Goal: Information Seeking & Learning: Learn about a topic

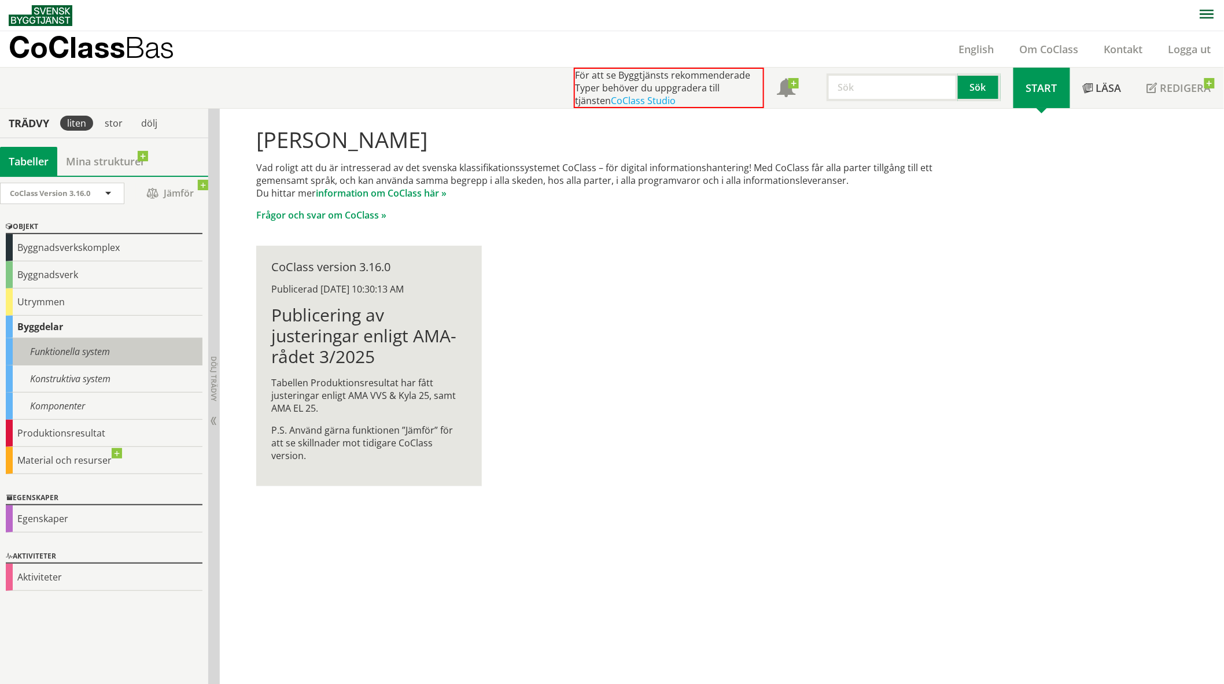
click at [45, 351] on div "Funktionella system" at bounding box center [104, 351] width 197 height 27
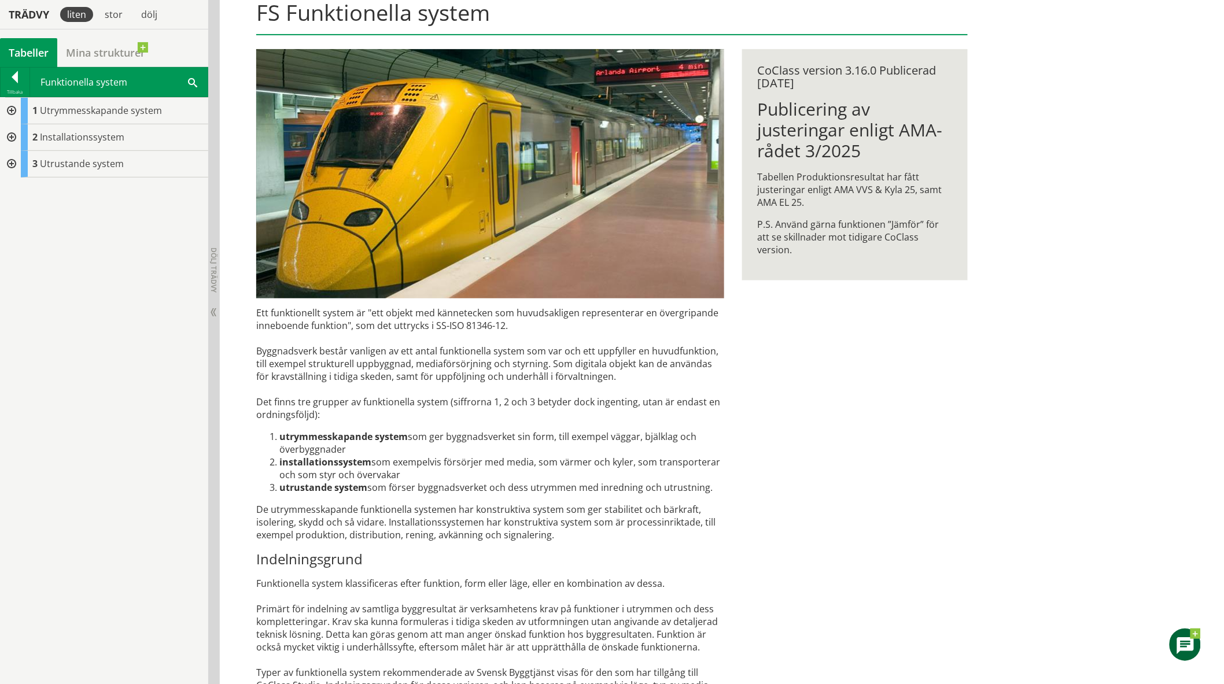
scroll to position [104, 0]
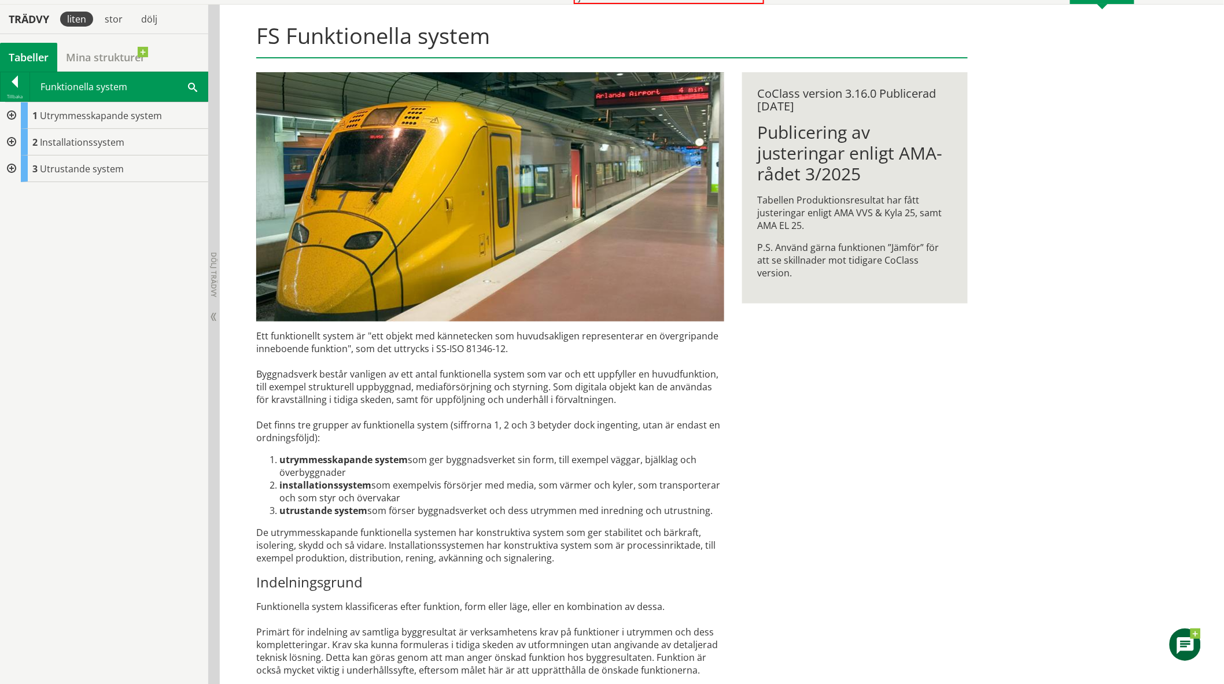
click at [10, 141] on div at bounding box center [10, 142] width 21 height 27
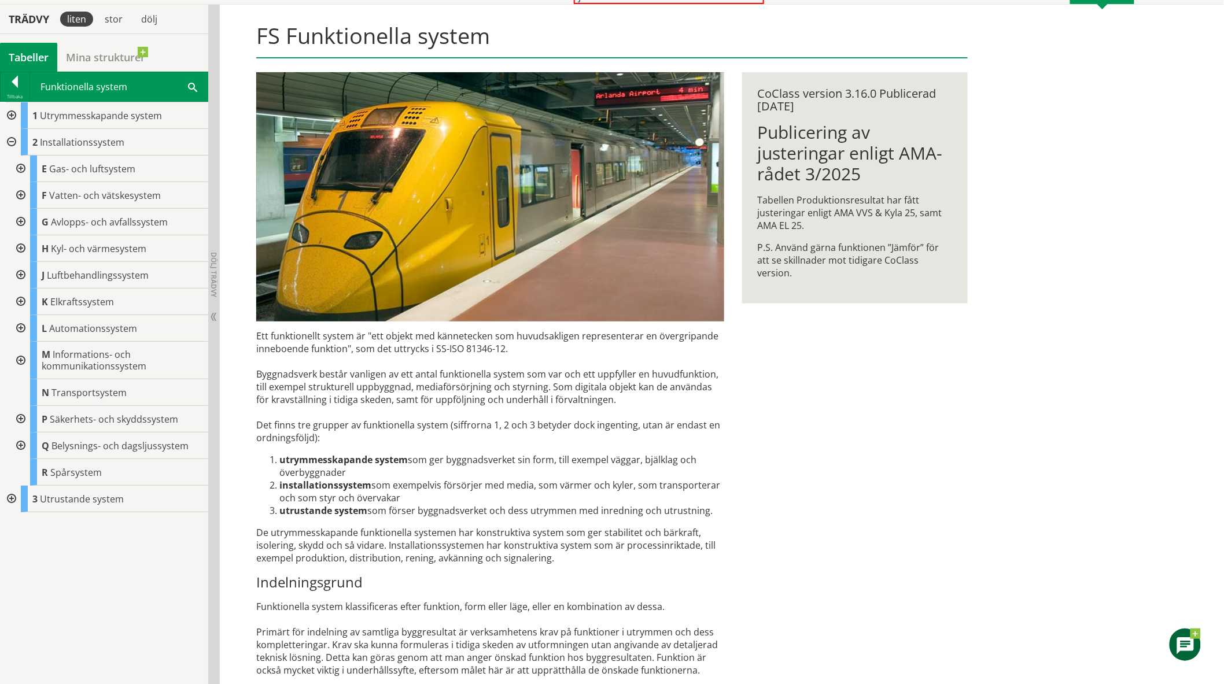
click at [15, 419] on div at bounding box center [19, 419] width 21 height 27
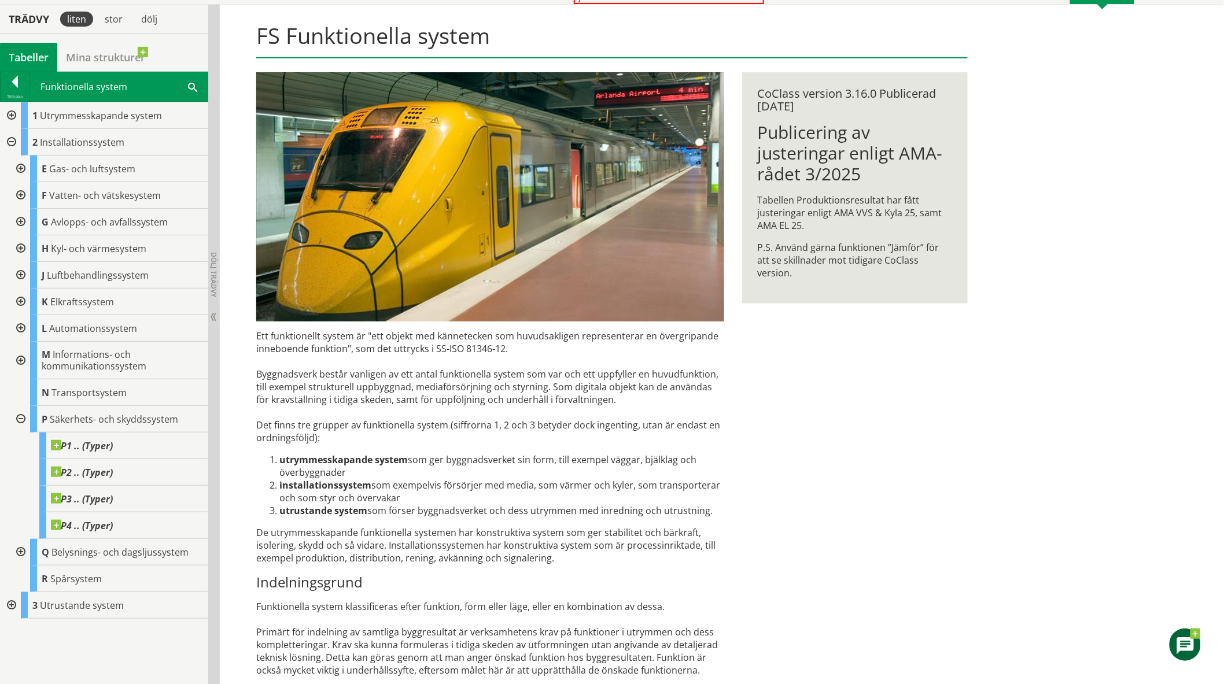
click at [10, 139] on div at bounding box center [10, 142] width 21 height 27
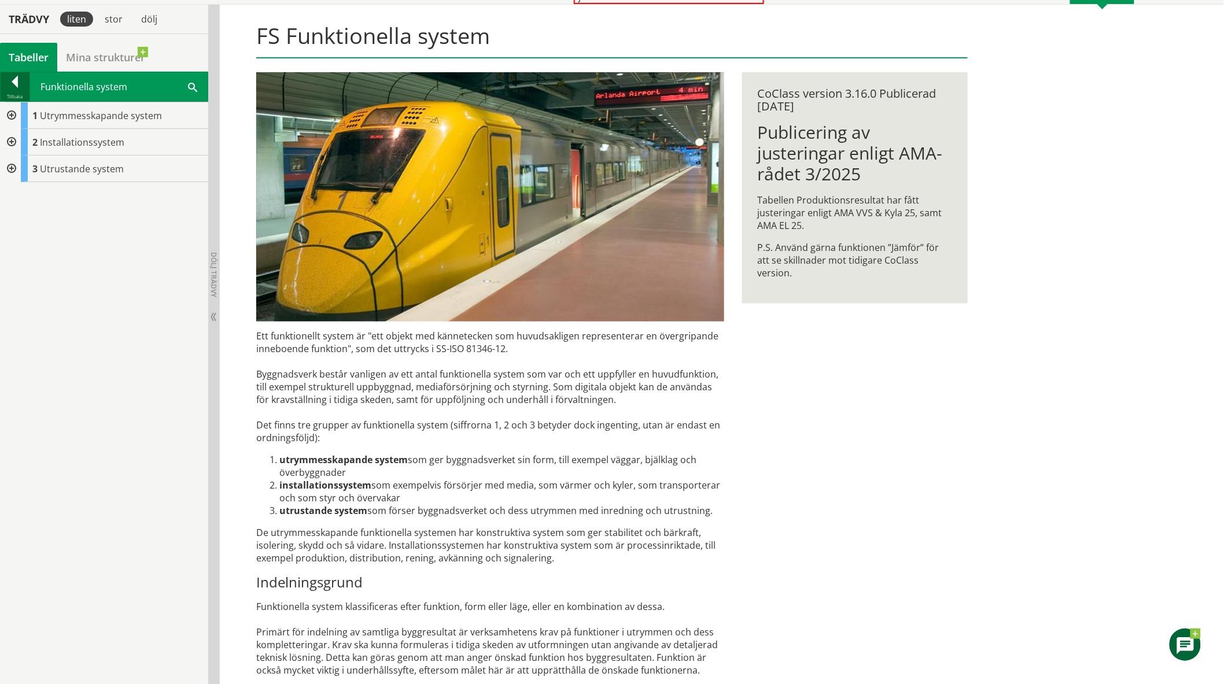
click at [16, 79] on div at bounding box center [15, 84] width 29 height 16
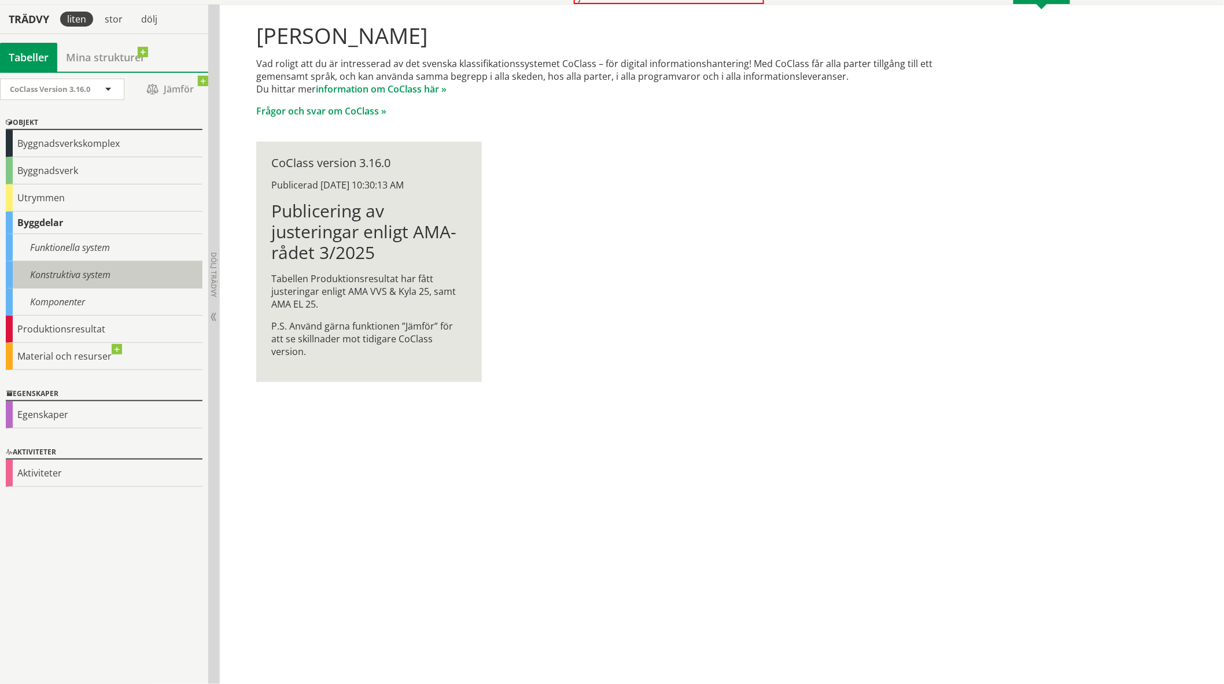
click at [60, 269] on div "Konstruktiva system" at bounding box center [104, 275] width 197 height 27
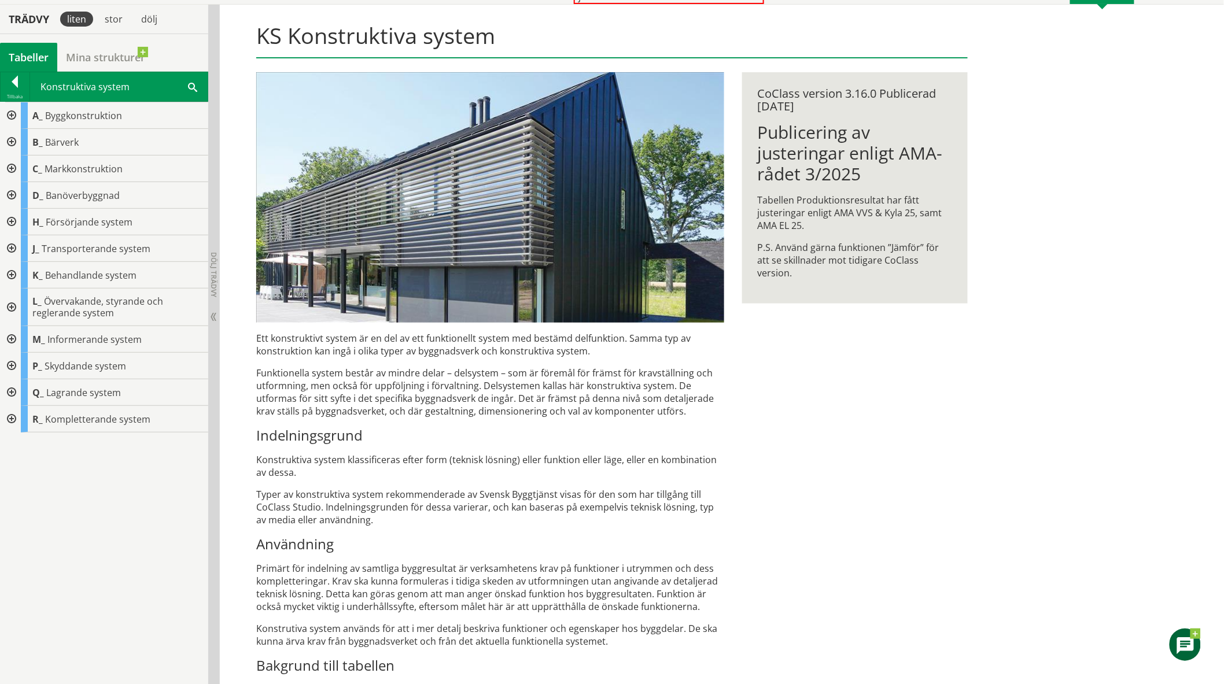
click at [10, 304] on div at bounding box center [10, 308] width 21 height 38
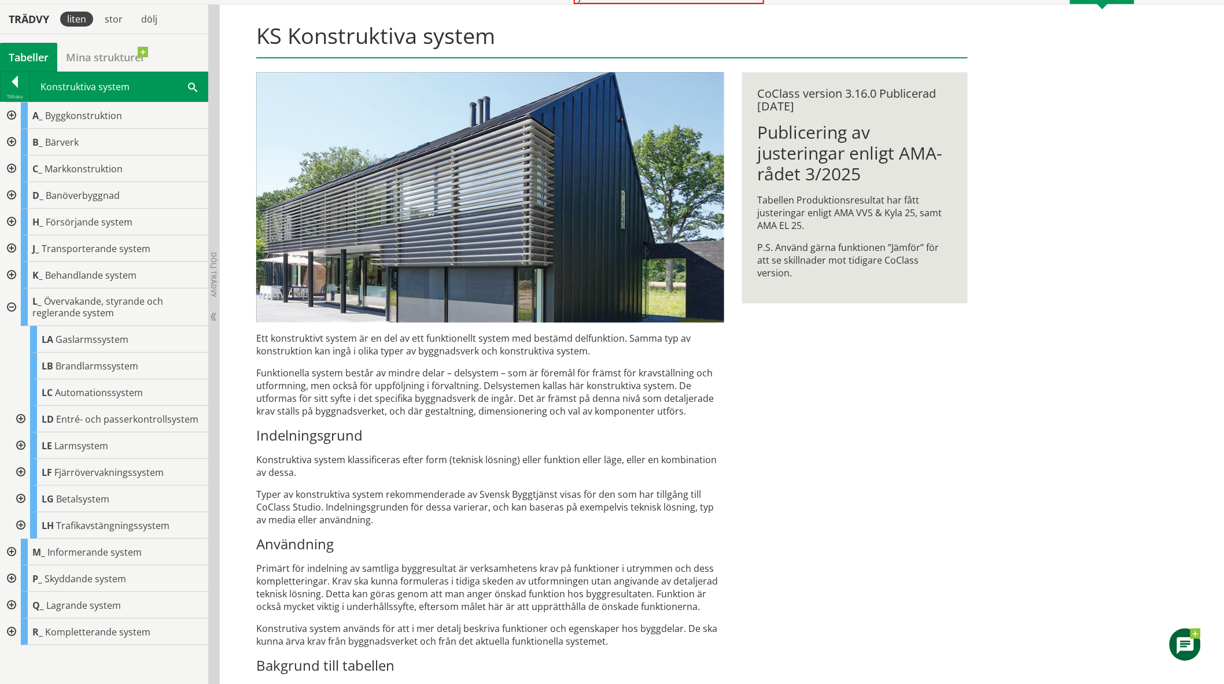
click at [18, 418] on div at bounding box center [19, 419] width 21 height 27
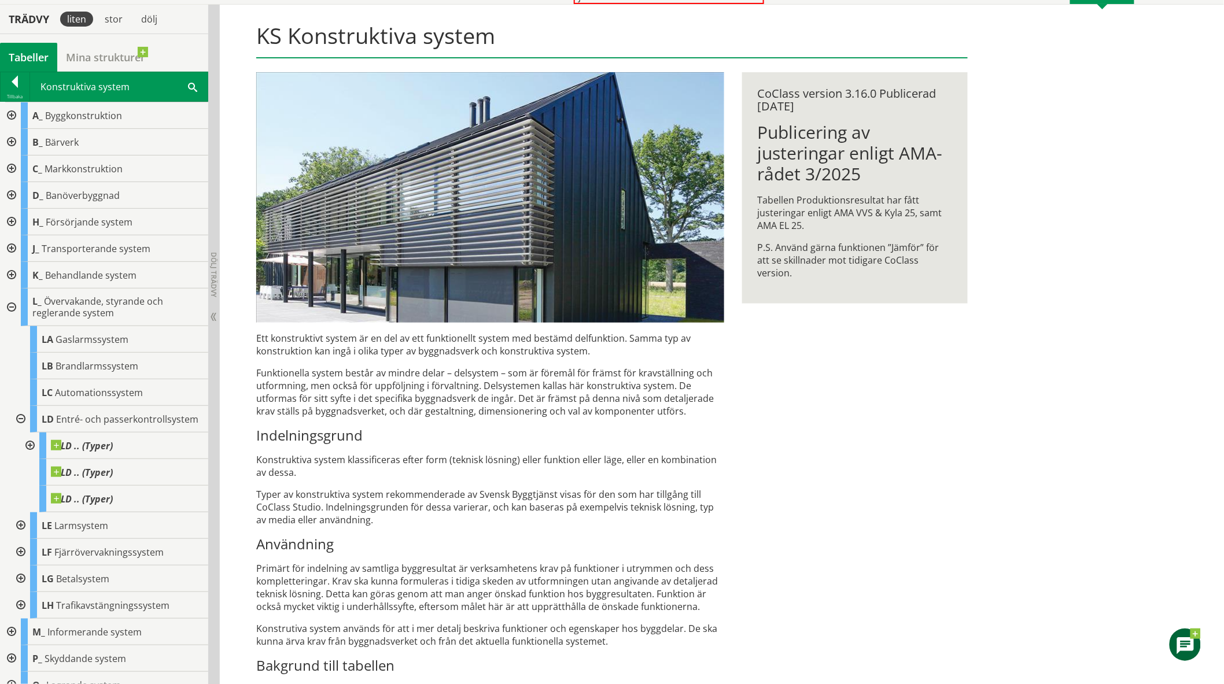
click at [19, 425] on div at bounding box center [19, 419] width 21 height 27
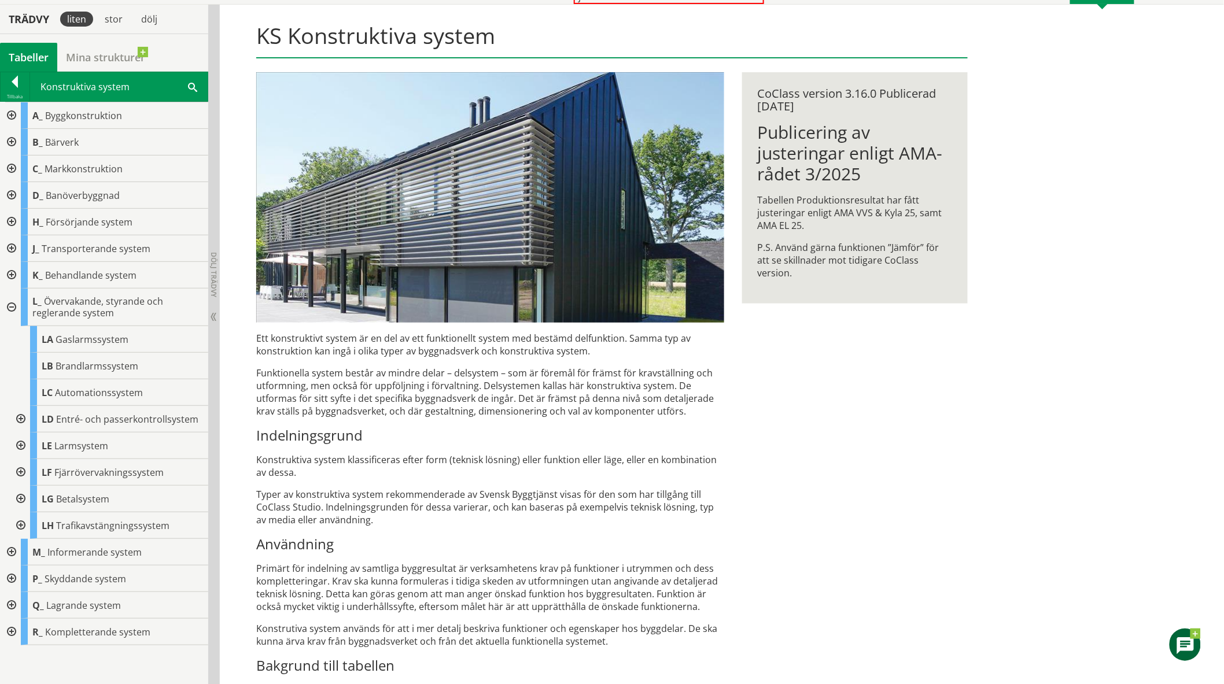
click at [17, 471] on div at bounding box center [19, 472] width 21 height 27
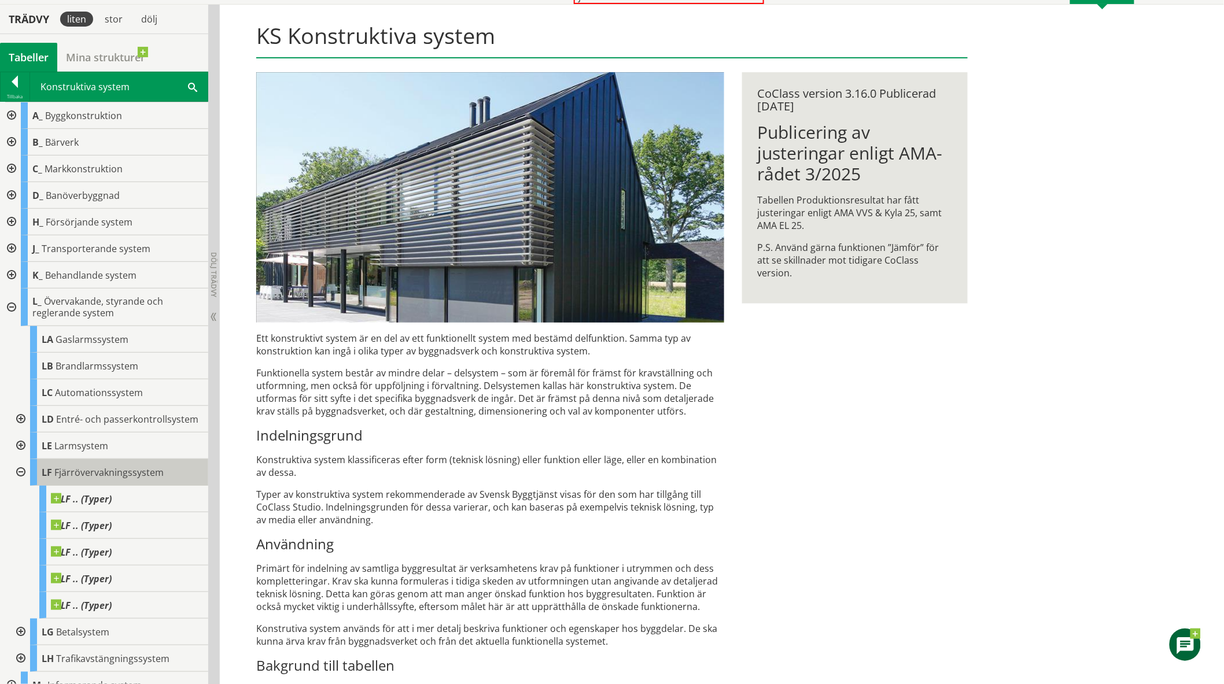
click at [90, 479] on span "Fjärrövervakningssystem" at bounding box center [108, 472] width 109 height 13
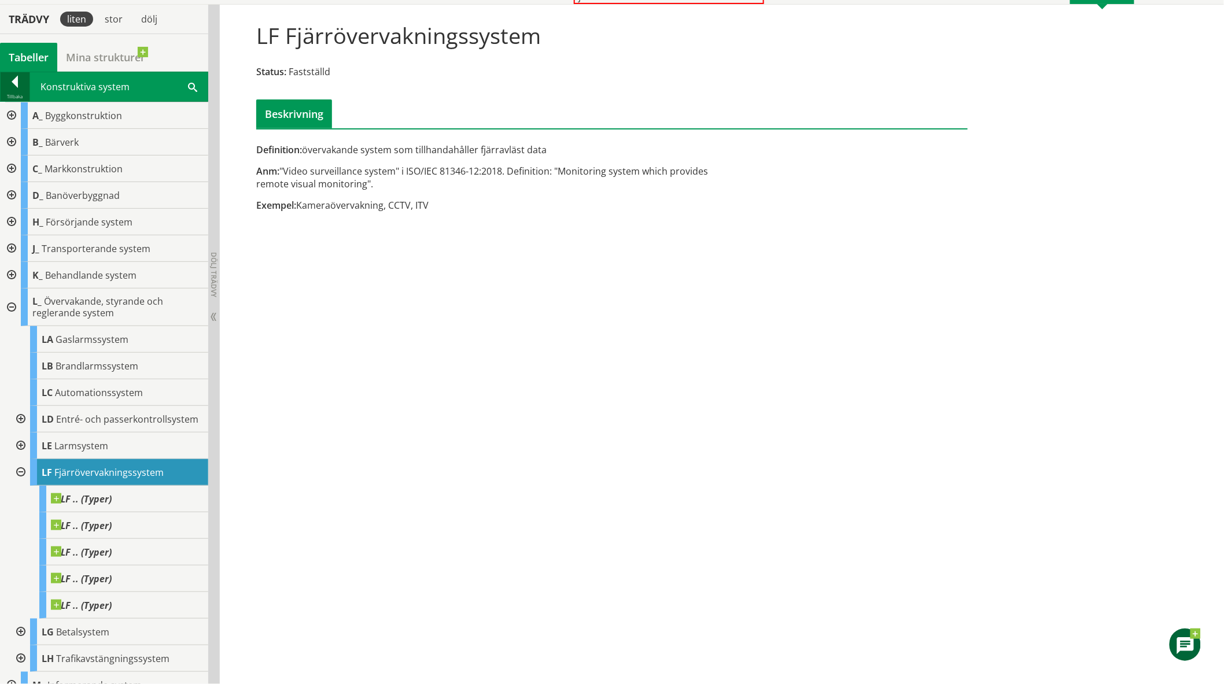
click at [12, 83] on div at bounding box center [15, 84] width 29 height 16
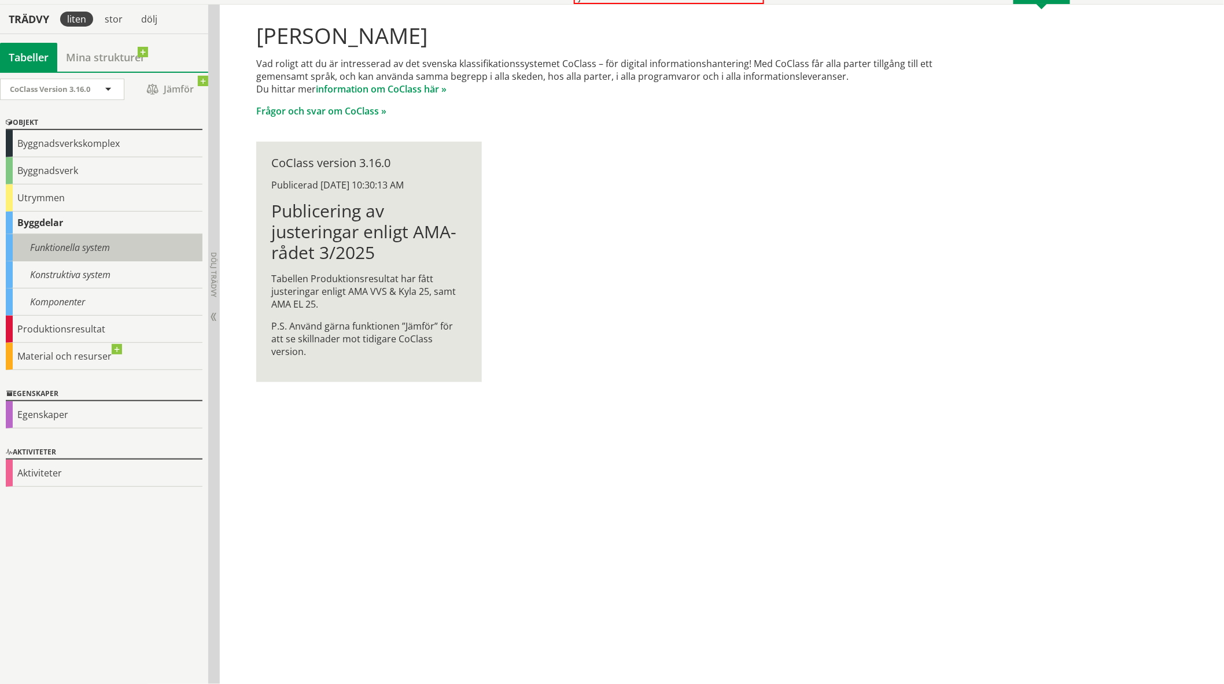
click at [69, 246] on div "Funktionella system" at bounding box center [104, 247] width 197 height 27
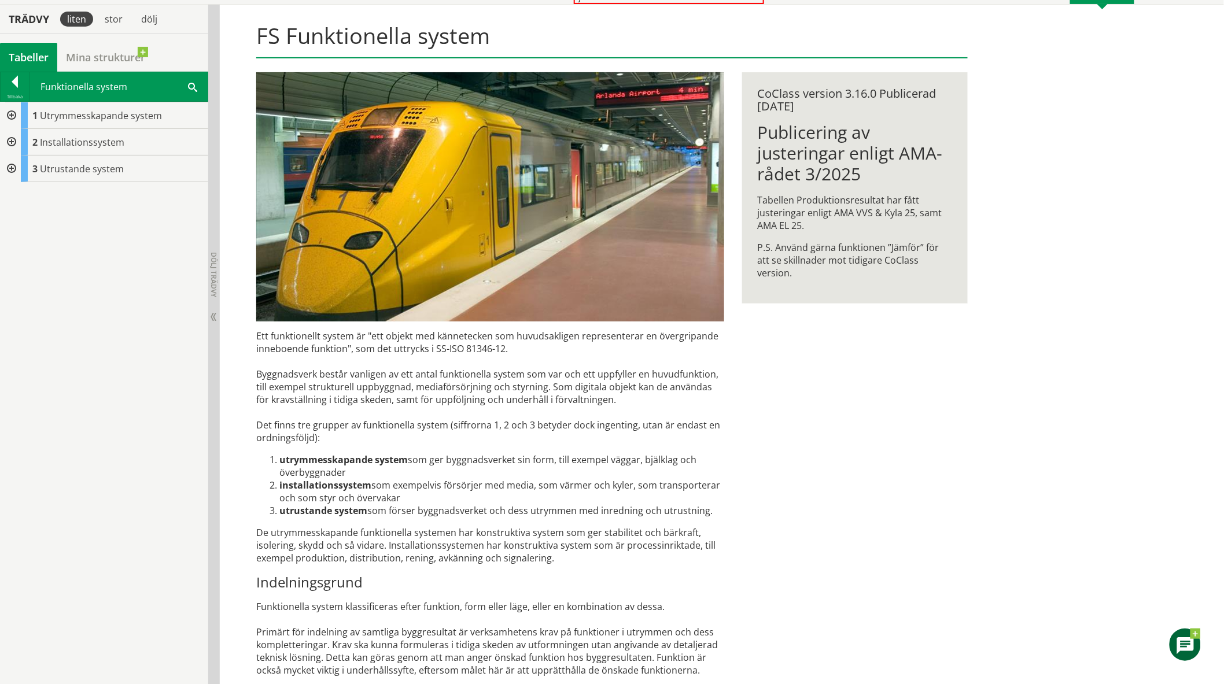
click at [13, 141] on div at bounding box center [10, 142] width 21 height 27
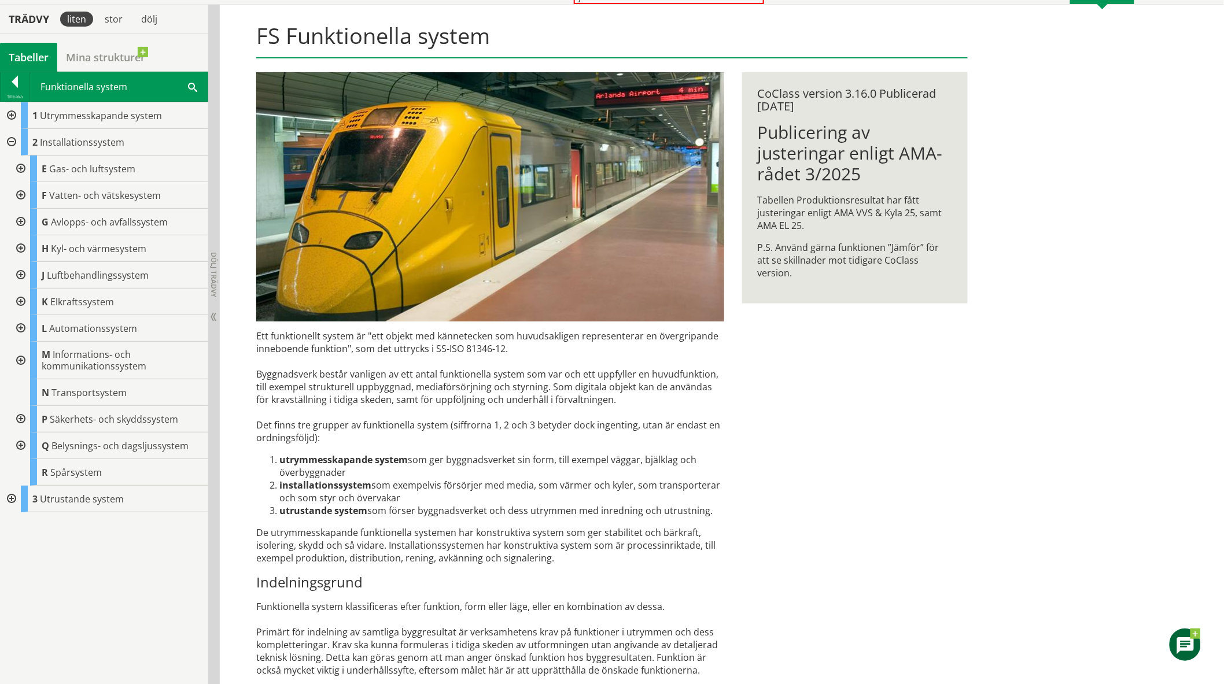
click at [21, 415] on div at bounding box center [19, 419] width 21 height 27
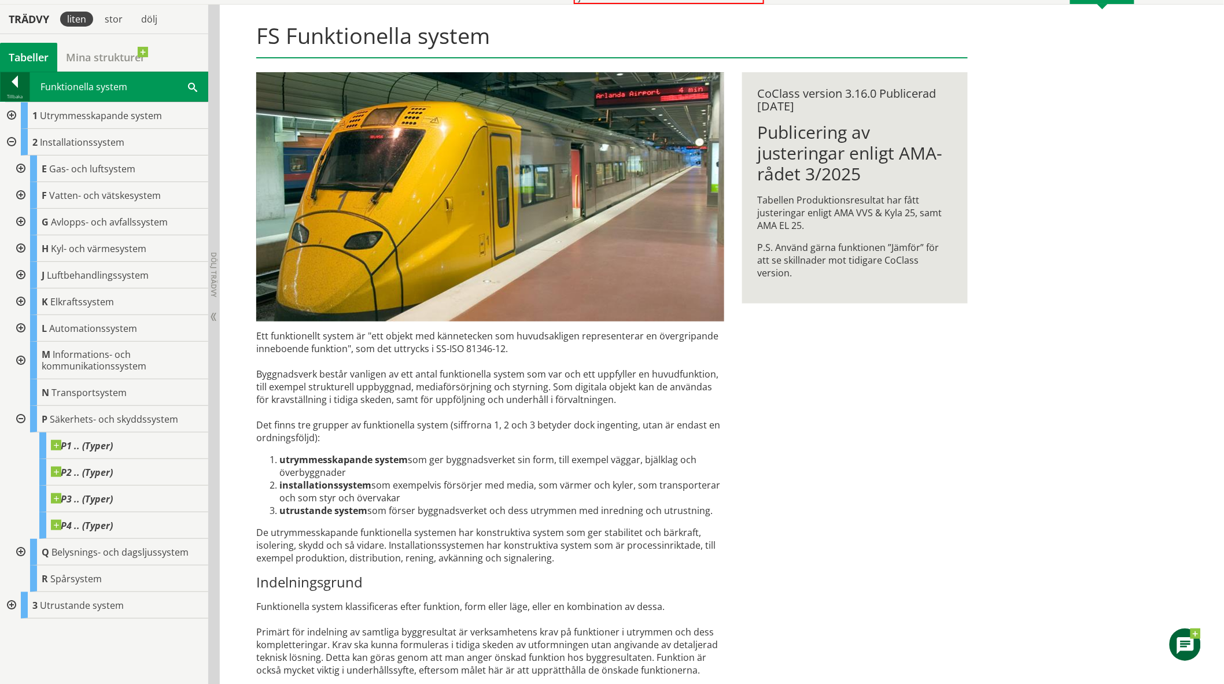
click at [19, 80] on div at bounding box center [15, 84] width 29 height 16
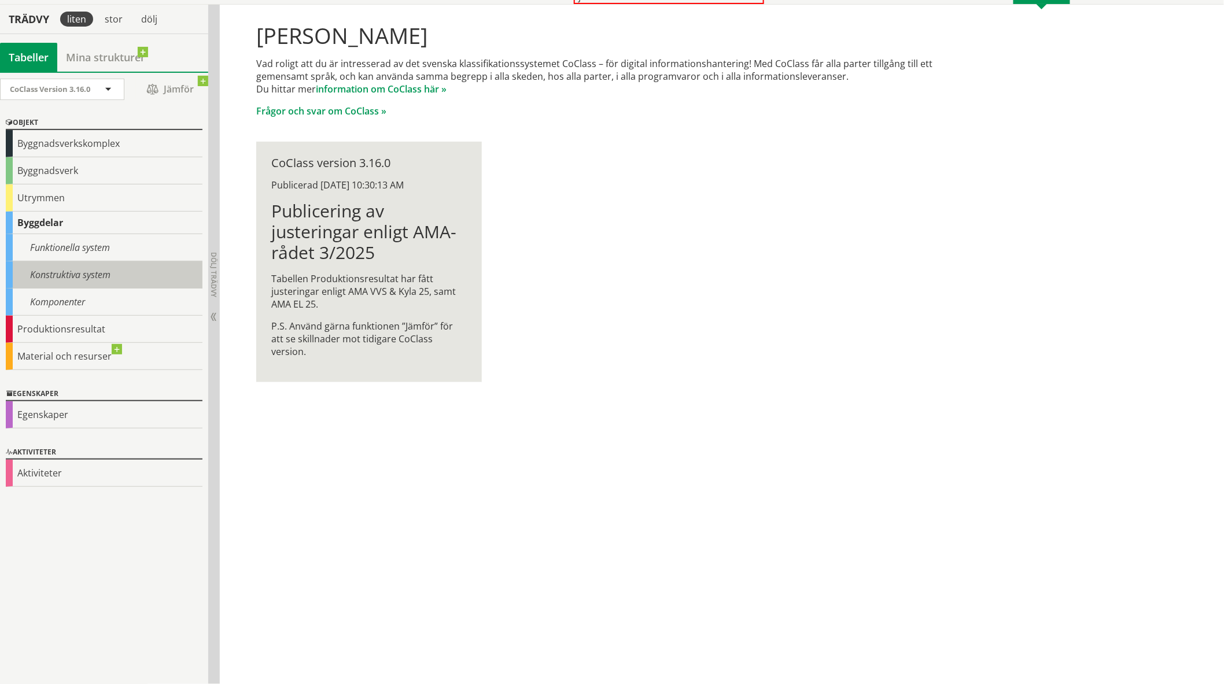
click at [81, 279] on div "Konstruktiva system" at bounding box center [104, 275] width 197 height 27
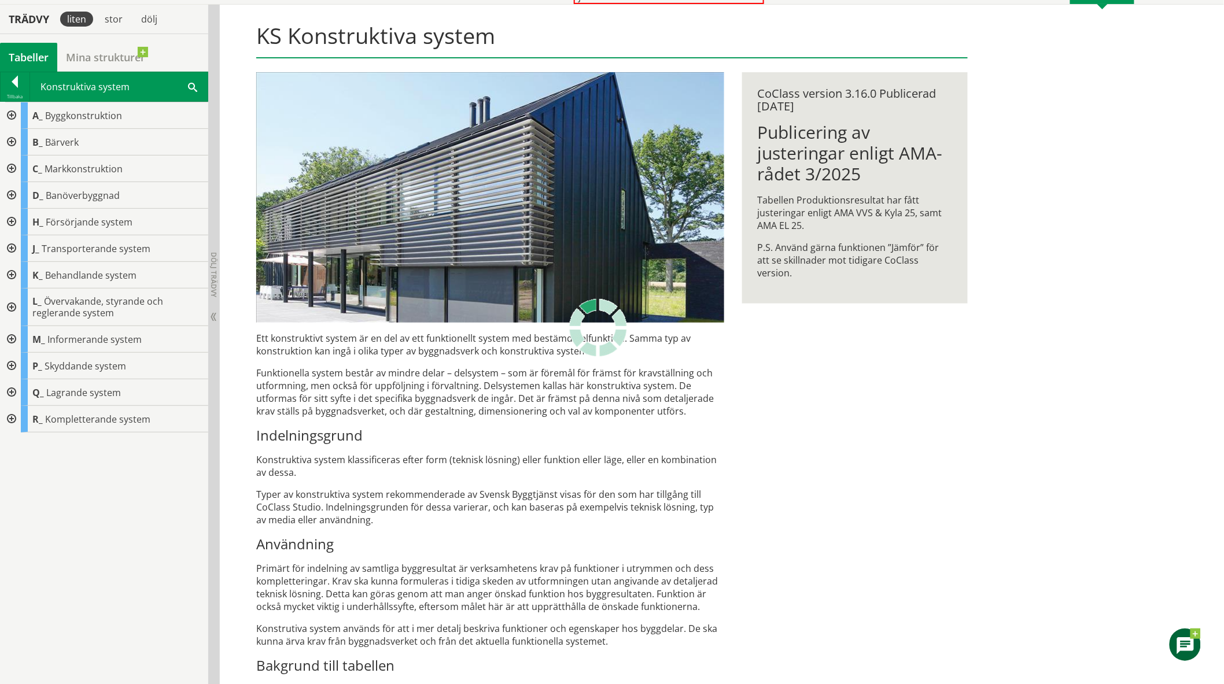
click at [10, 305] on div at bounding box center [10, 308] width 21 height 38
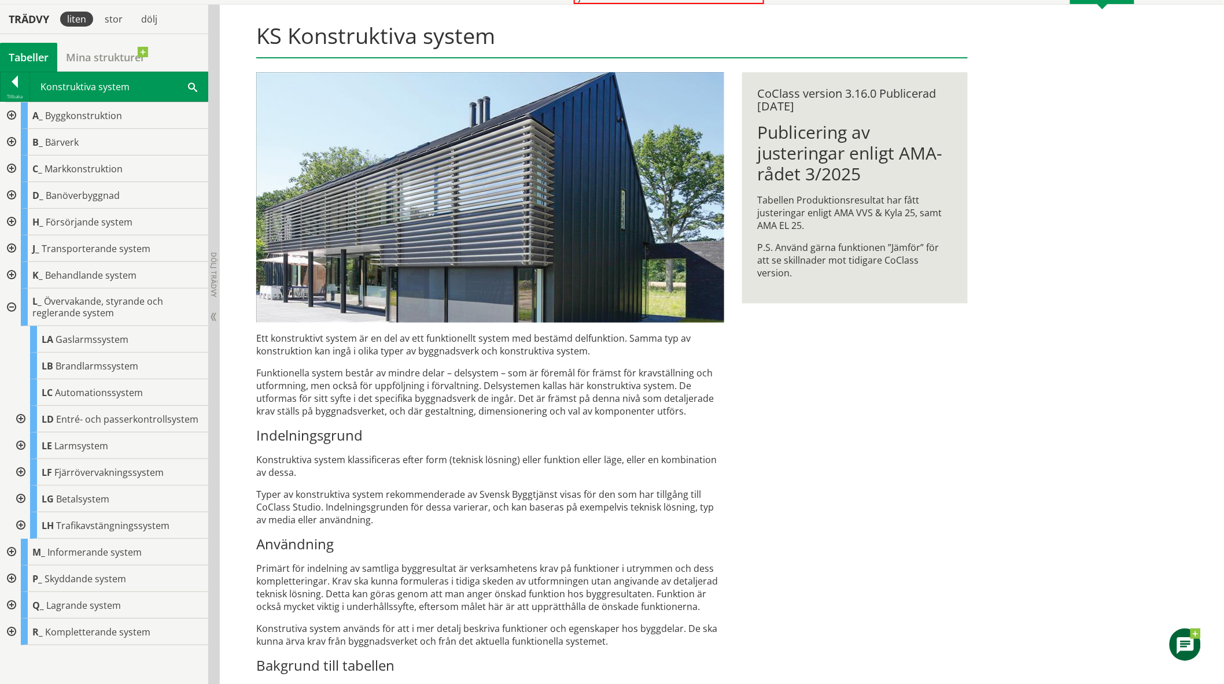
click at [22, 414] on div at bounding box center [19, 419] width 21 height 27
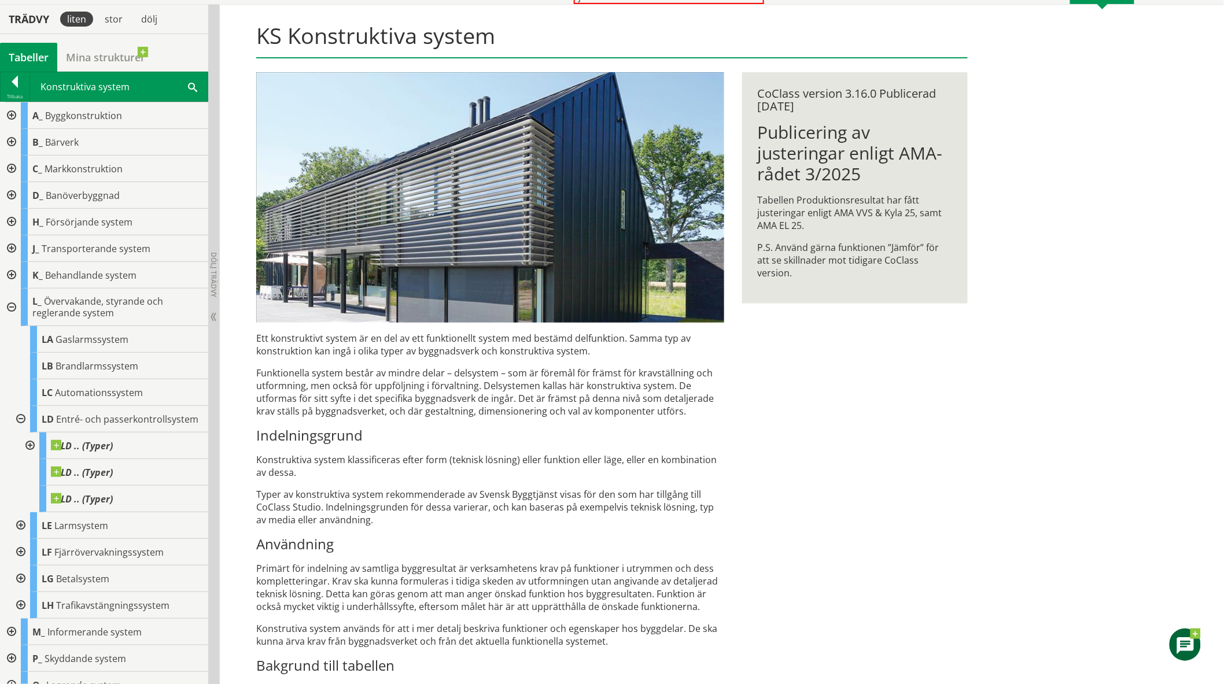
click at [21, 536] on div at bounding box center [19, 526] width 21 height 27
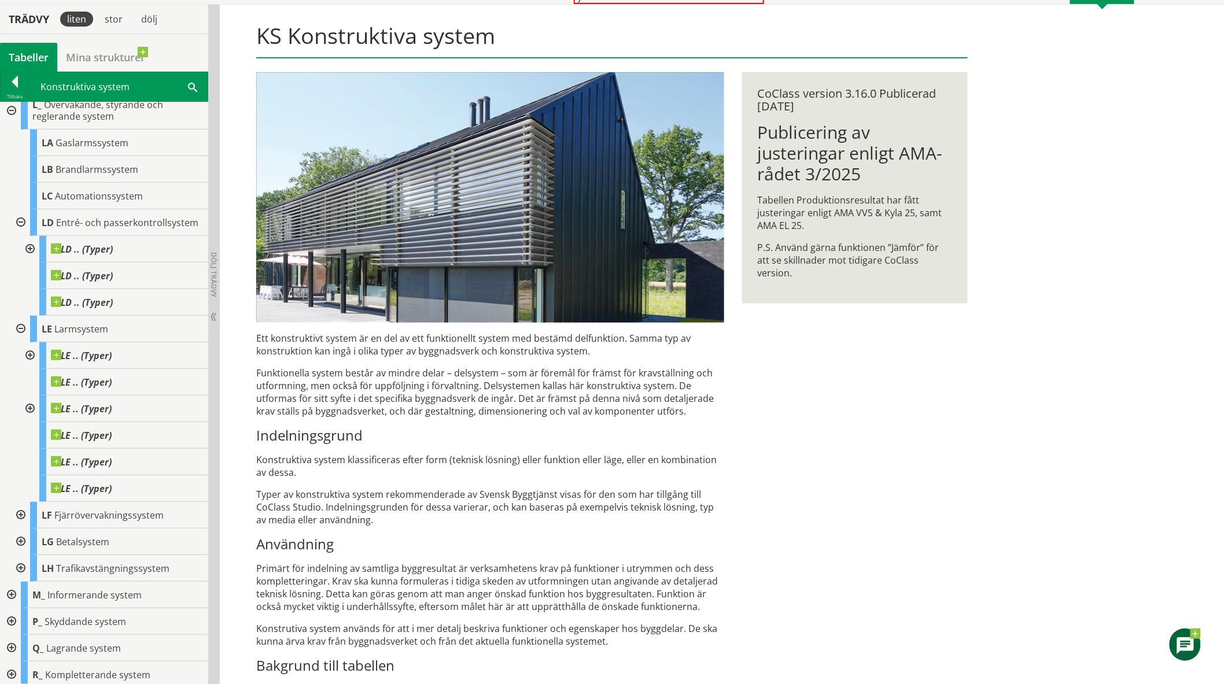
scroll to position [212, 0]
click at [18, 510] on div at bounding box center [19, 511] width 21 height 27
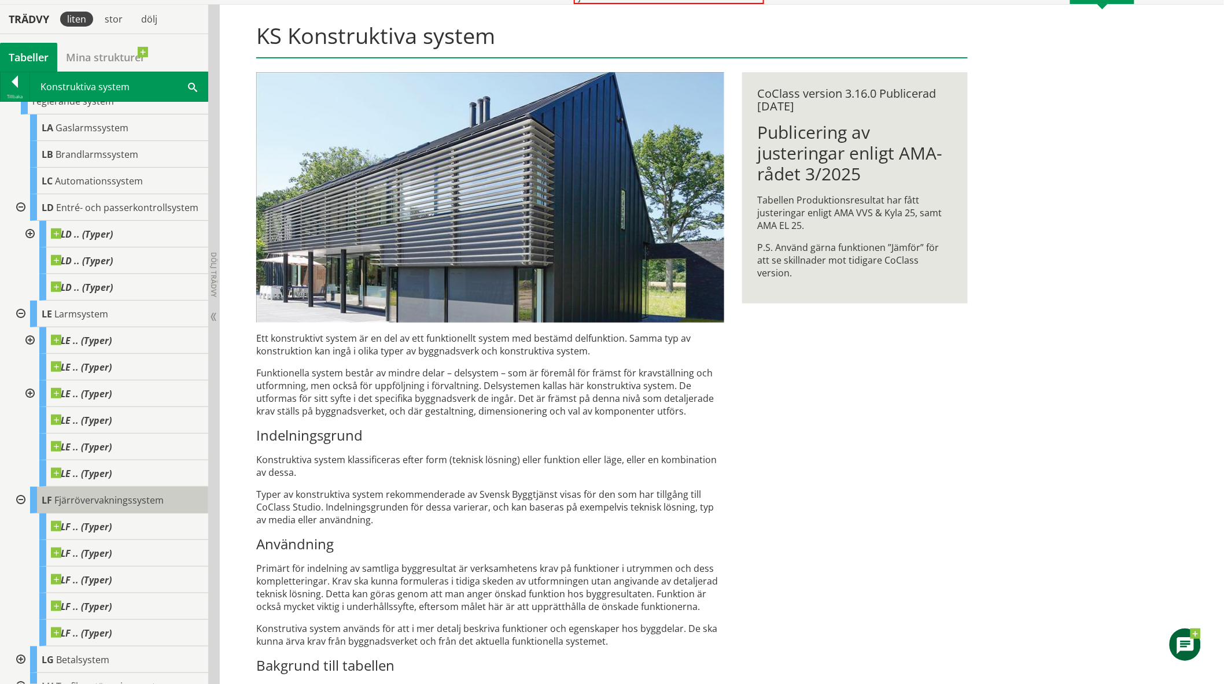
click at [83, 507] on span "Fjärrövervakningssystem" at bounding box center [108, 500] width 109 height 13
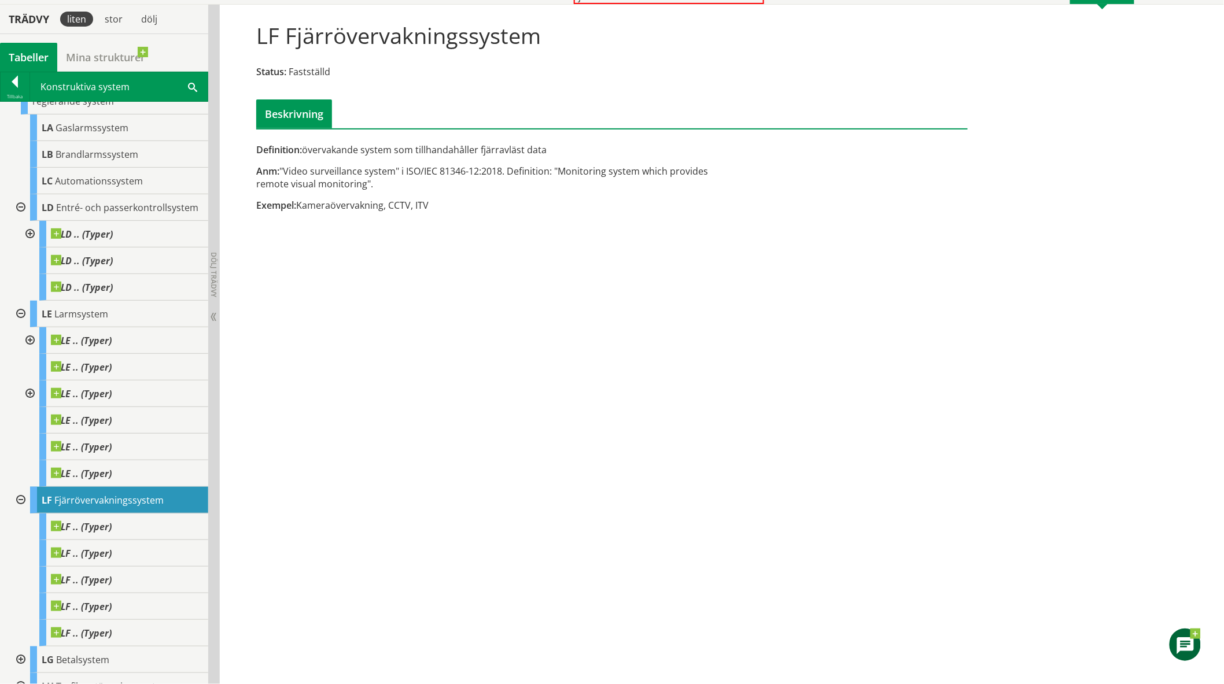
drag, startPoint x: 22, startPoint y: 324, endPoint x: 19, endPoint y: 317, distance: 7.5
click at [22, 324] on div at bounding box center [19, 314] width 21 height 27
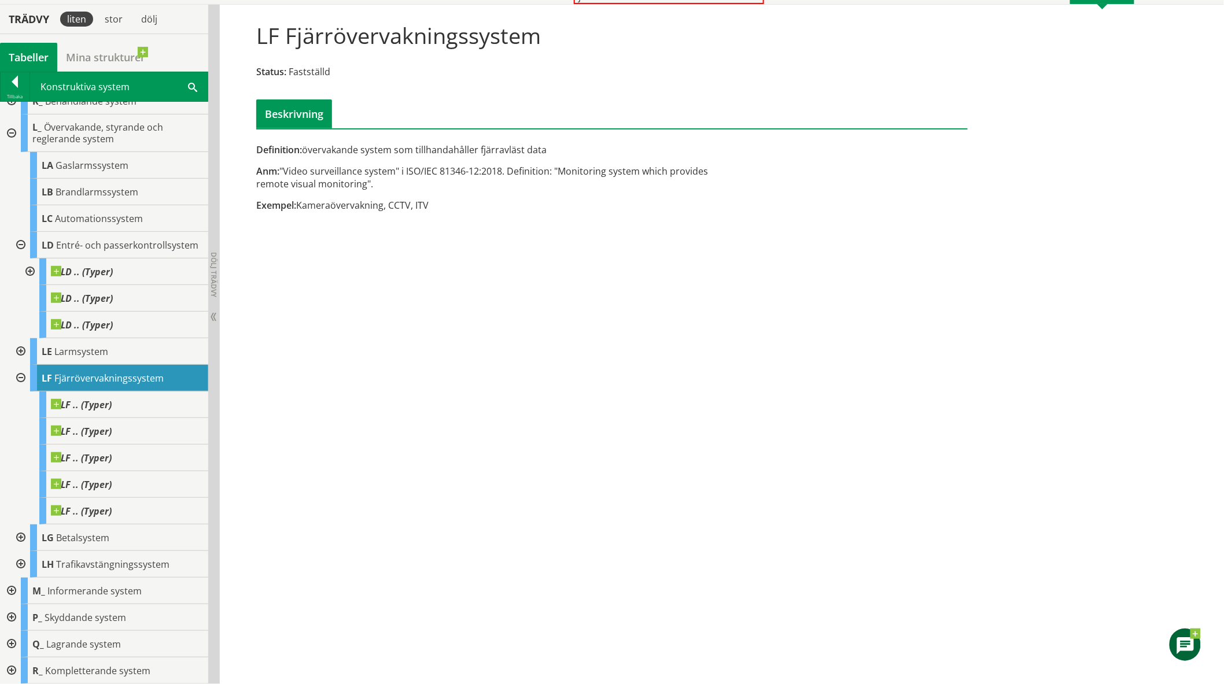
click at [18, 240] on div at bounding box center [19, 245] width 21 height 27
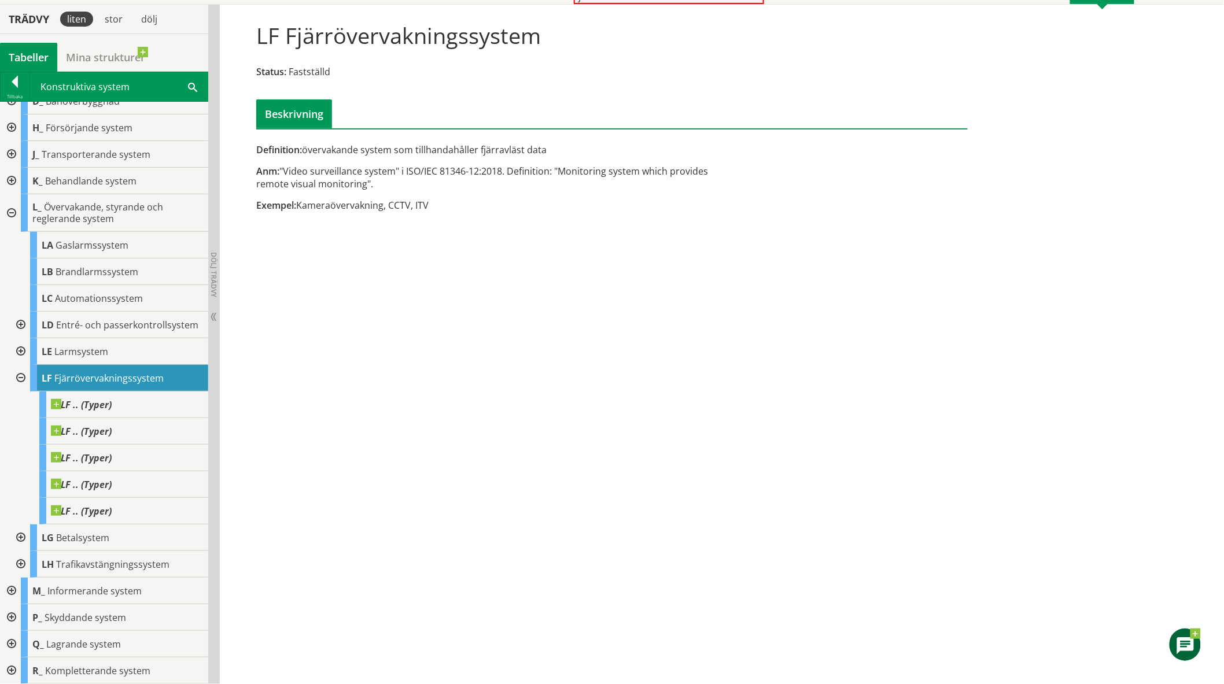
click at [10, 615] on div at bounding box center [10, 618] width 21 height 27
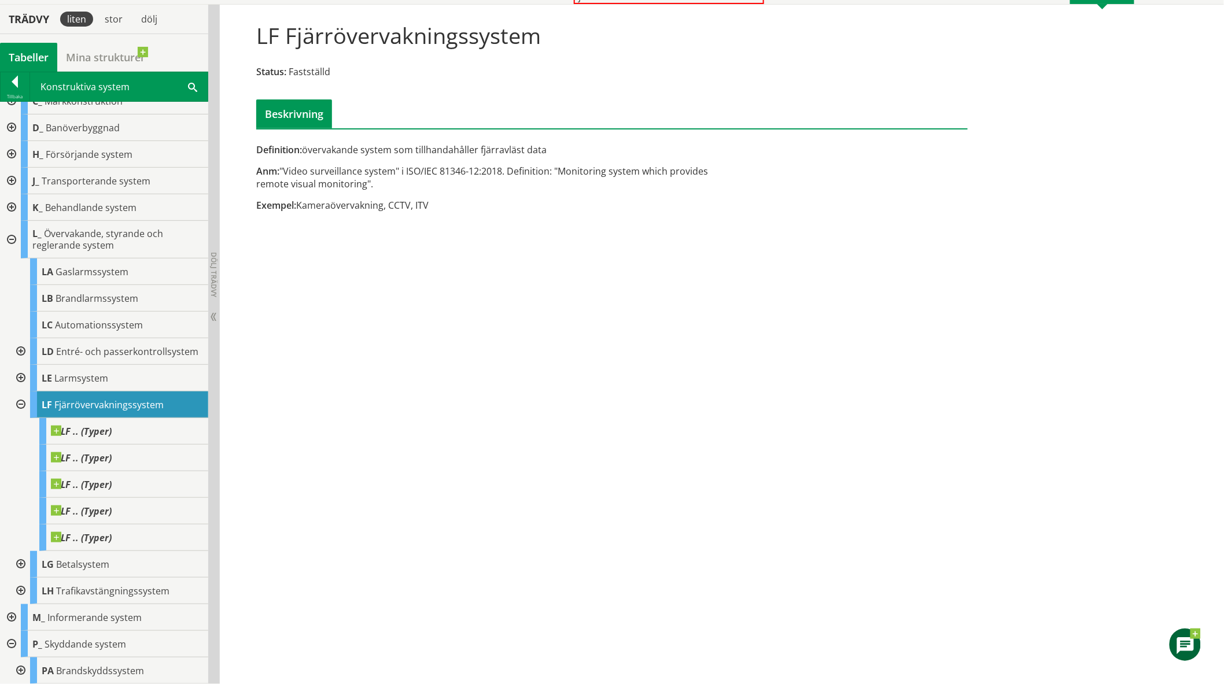
scroll to position [67, 0]
click at [19, 414] on div at bounding box center [19, 405] width 21 height 27
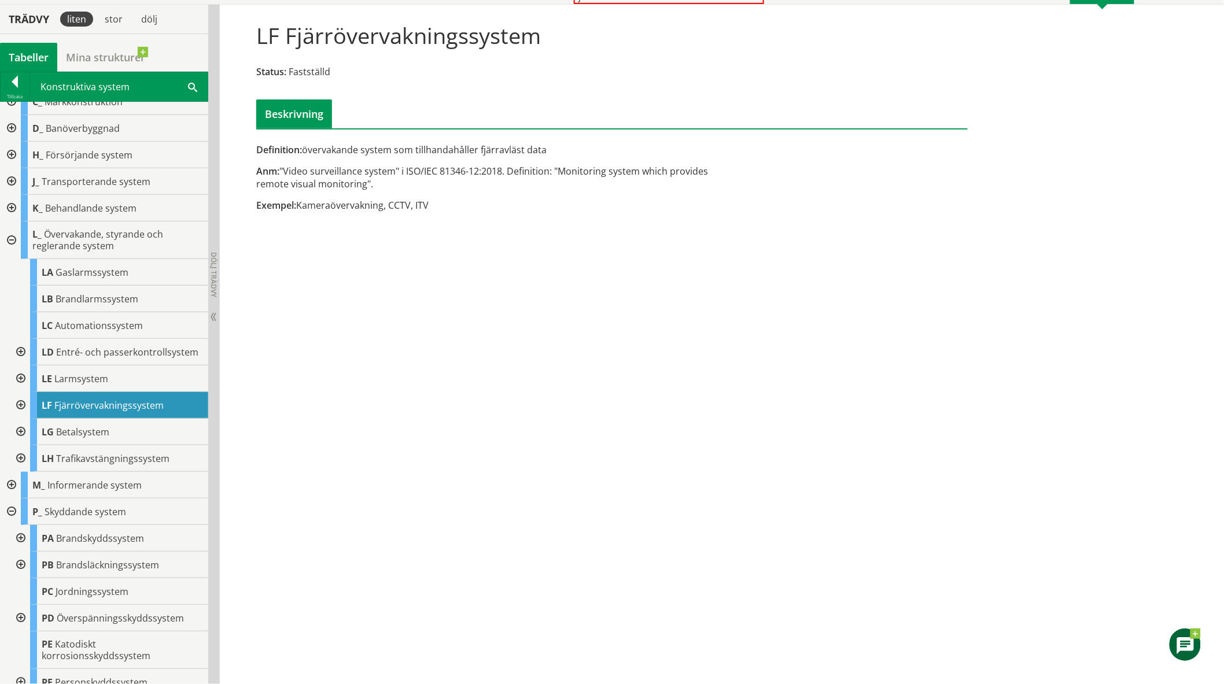
click at [9, 518] on div at bounding box center [10, 512] width 21 height 27
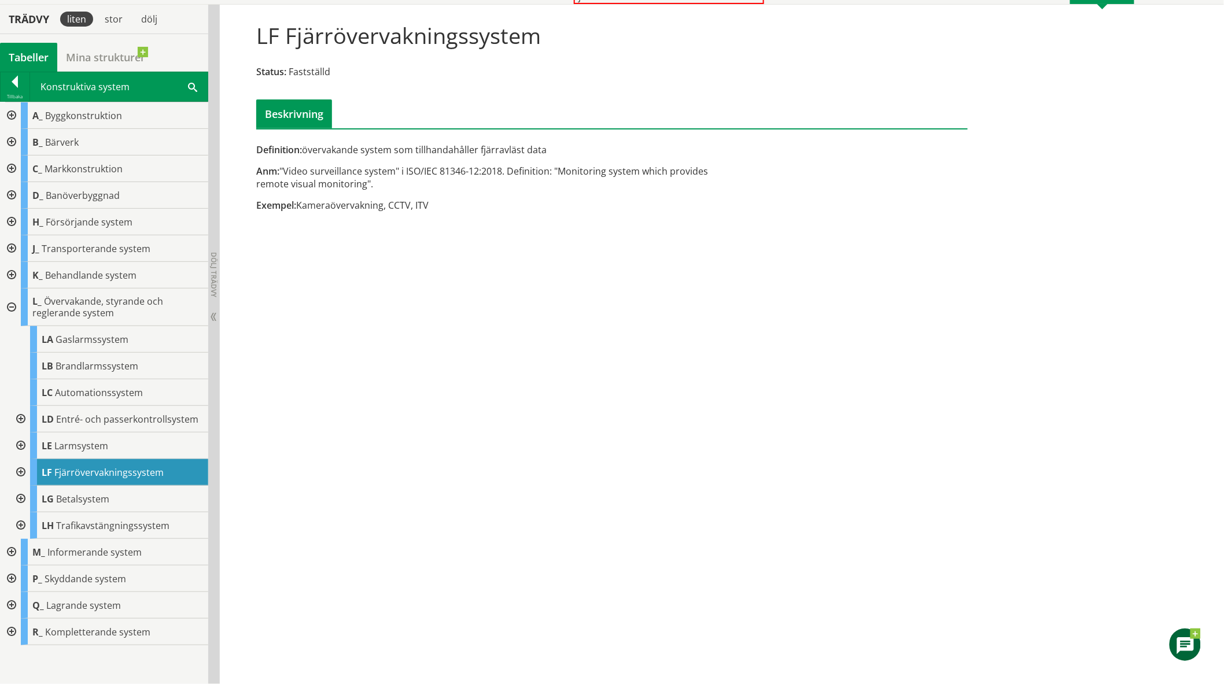
scroll to position [0, 0]
click at [12, 305] on div at bounding box center [10, 308] width 21 height 38
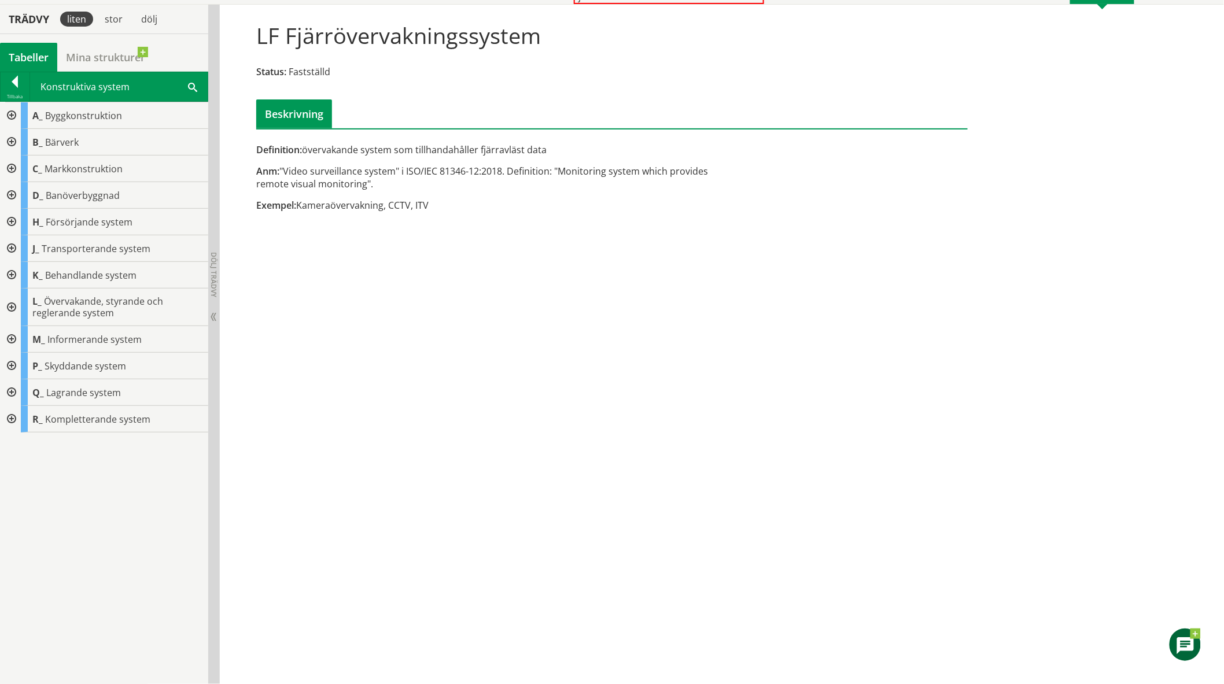
click at [8, 338] on div at bounding box center [10, 339] width 21 height 27
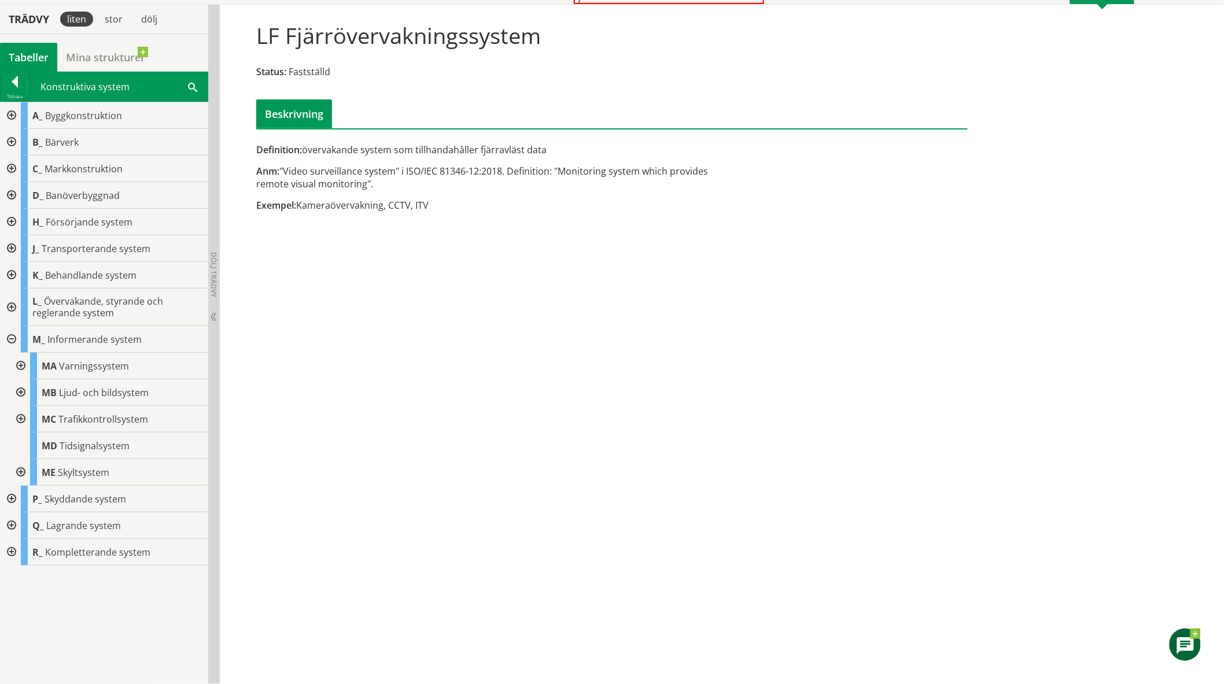
click at [8, 338] on div at bounding box center [10, 339] width 21 height 27
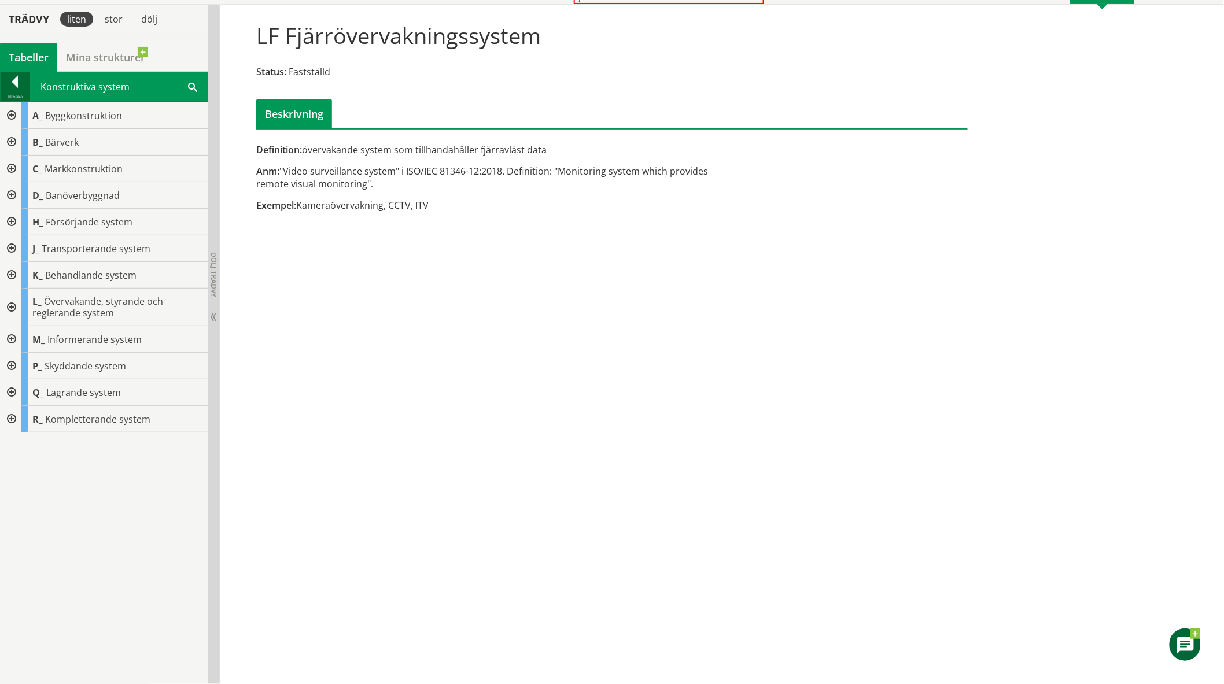
click at [9, 83] on div at bounding box center [15, 84] width 29 height 16
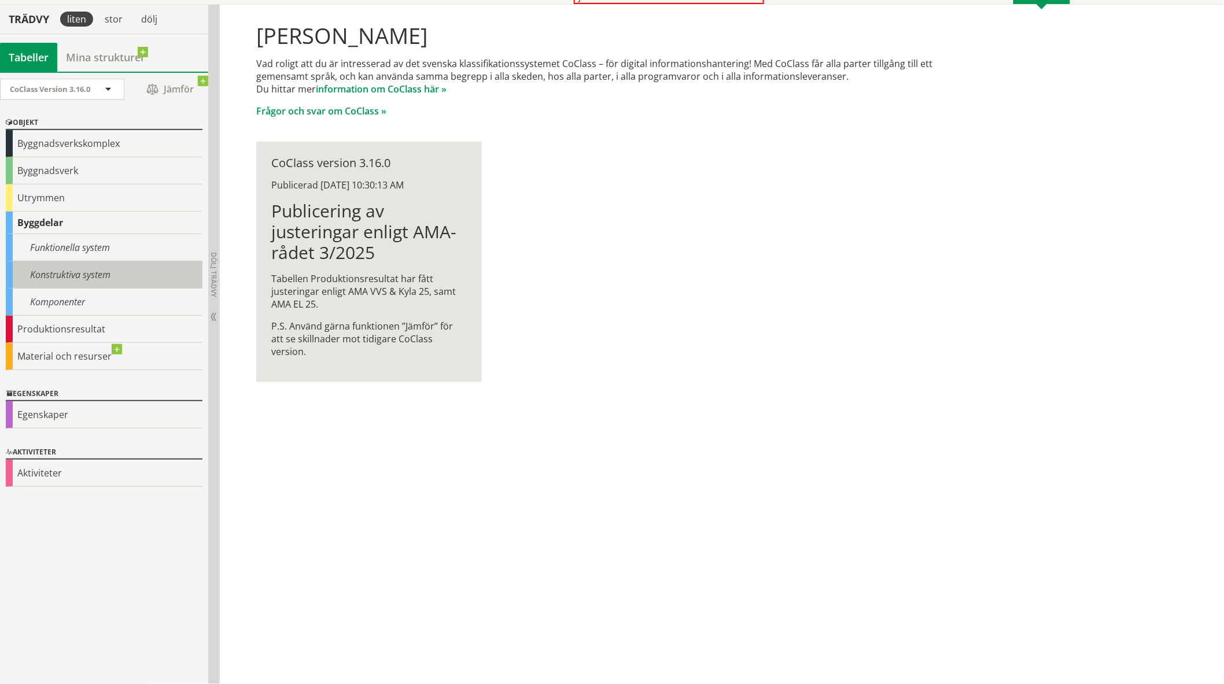
click at [58, 274] on div "Konstruktiva system" at bounding box center [104, 275] width 197 height 27
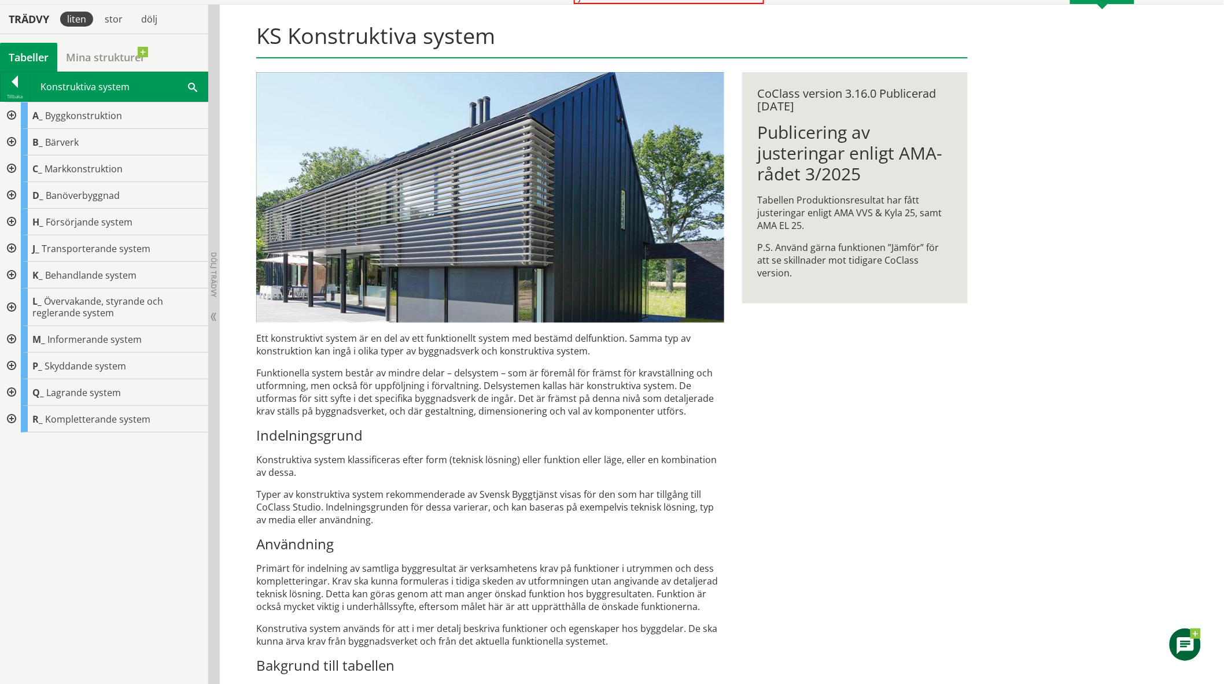
click at [12, 415] on div at bounding box center [10, 419] width 21 height 27
click at [22, 529] on div at bounding box center [19, 532] width 21 height 38
